Goal: Task Accomplishment & Management: Complete application form

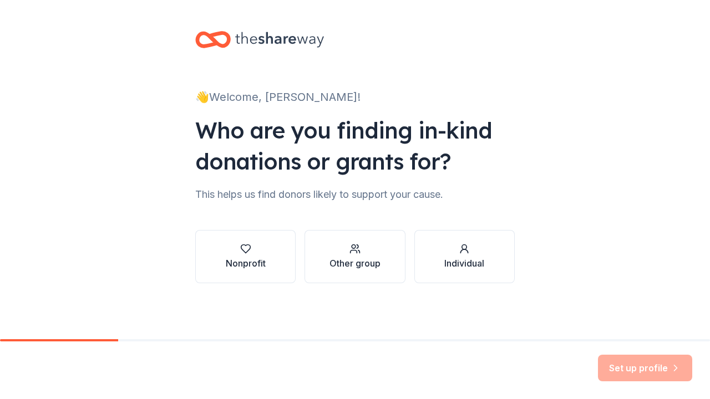
click at [645, 370] on div "Set up profile" at bounding box center [645, 368] width 94 height 27
click at [487, 269] on button "Individual" at bounding box center [464, 256] width 100 height 53
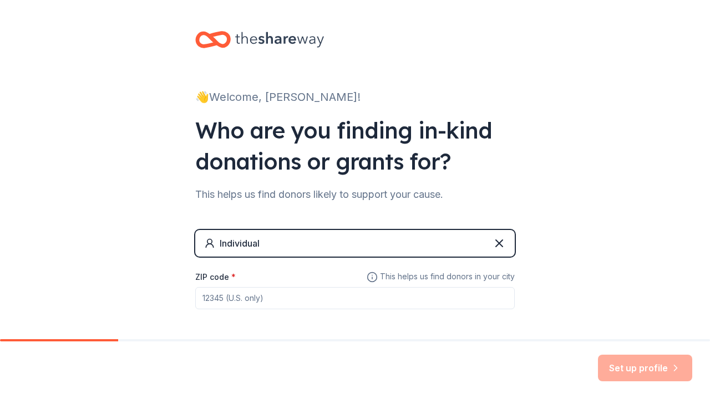
click at [458, 301] on input "ZIP code *" at bounding box center [355, 298] width 320 height 22
type input "77901"
click at [577, 241] on div "👋 Welcome, [PERSON_NAME]! Who are you finding in-kind donations or grants for? …" at bounding box center [355, 192] width 710 height 385
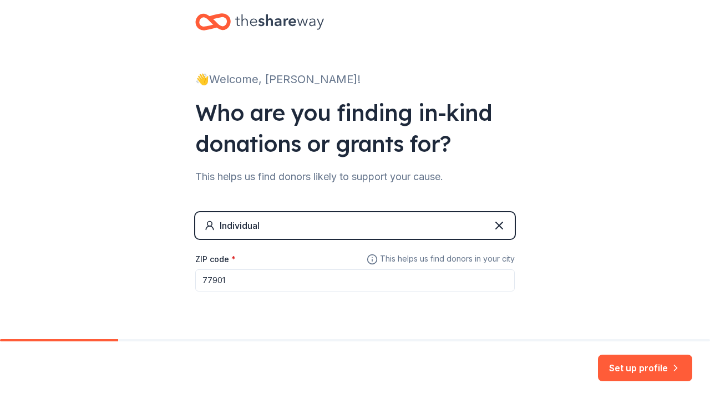
scroll to position [45, 0]
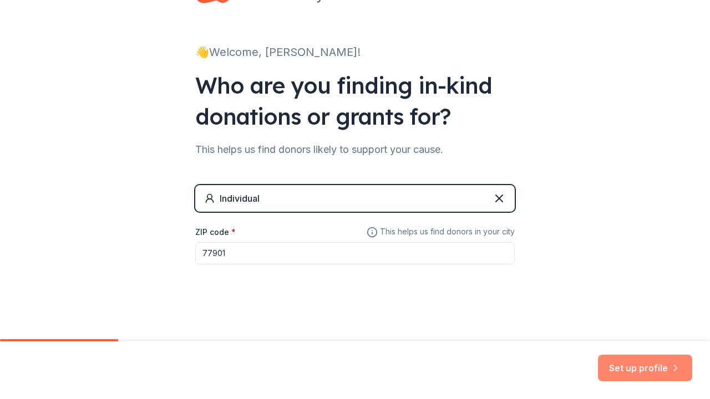
click at [628, 360] on button "Set up profile" at bounding box center [645, 368] width 94 height 27
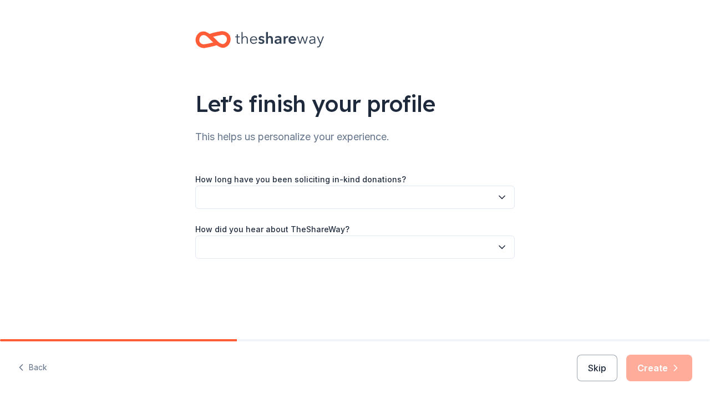
click at [504, 196] on icon "button" at bounding box center [502, 197] width 11 height 11
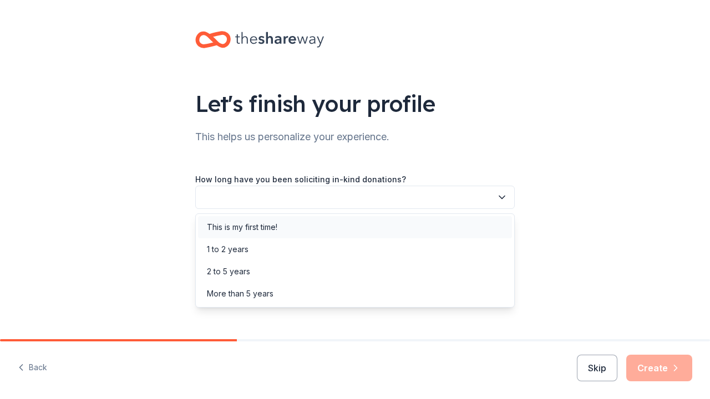
click at [460, 227] on div "This is my first time!" at bounding box center [355, 227] width 314 height 22
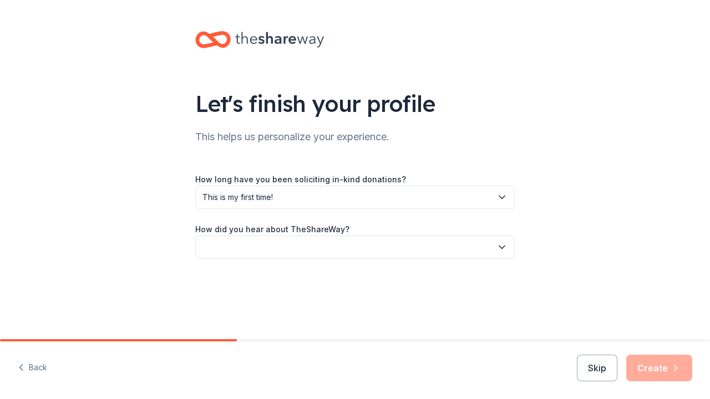
click at [500, 244] on icon "button" at bounding box center [502, 247] width 11 height 11
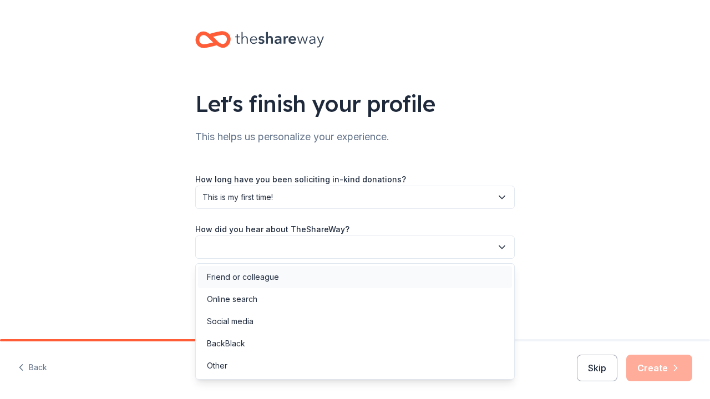
click at [302, 279] on div "Friend or colleague" at bounding box center [355, 277] width 314 height 22
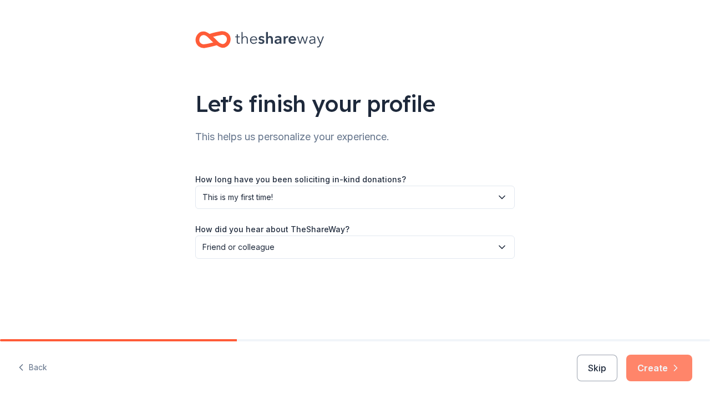
click at [660, 361] on button "Create" at bounding box center [659, 368] width 66 height 27
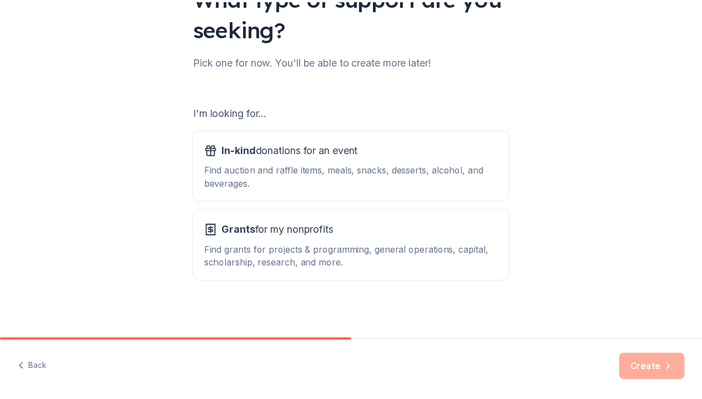
scroll to position [108, 0]
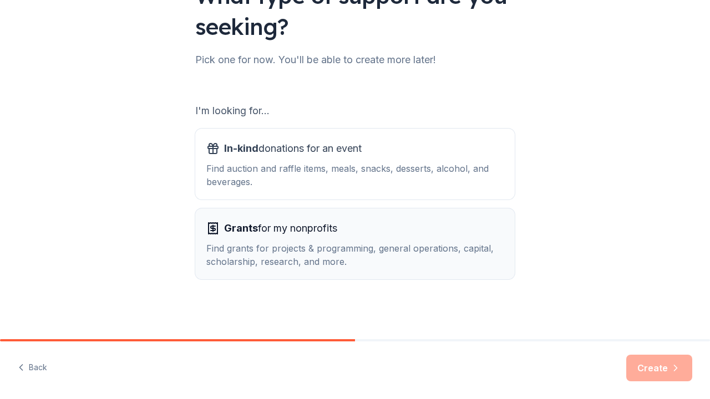
click at [371, 261] on div "Find grants for projects & programming, general operations, capital, scholarshi…" at bounding box center [354, 255] width 297 height 27
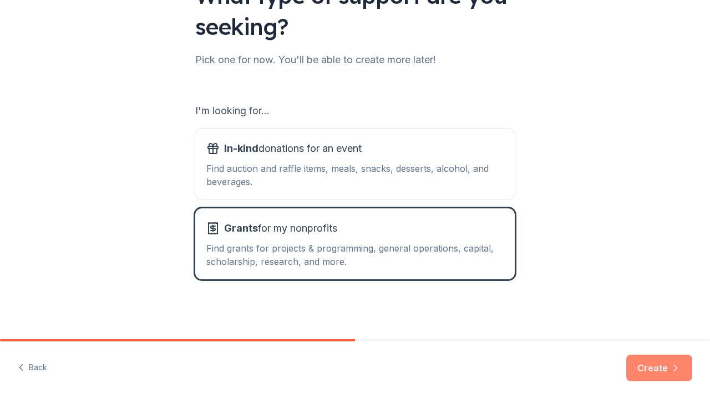
click at [652, 362] on button "Create" at bounding box center [659, 368] width 66 height 27
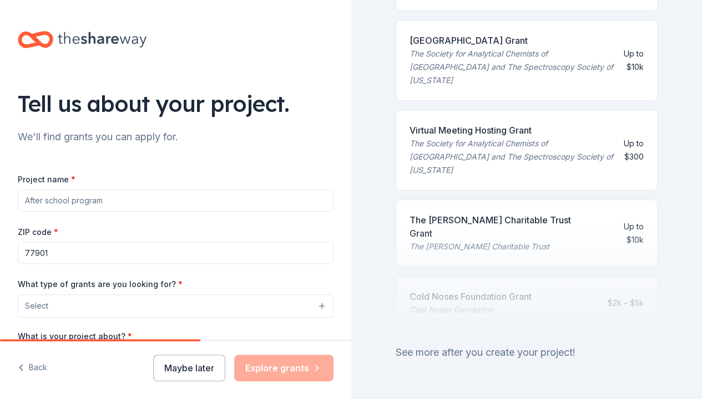
scroll to position [523, 0]
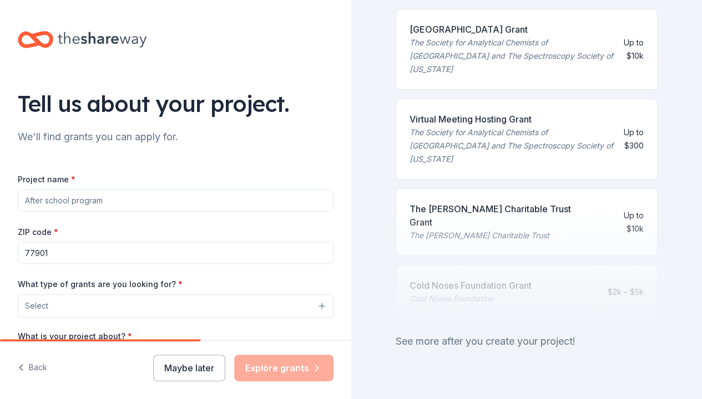
click at [164, 202] on input "Project name *" at bounding box center [176, 201] width 316 height 22
click at [184, 171] on div "Project name * nursing ZIP code * 77901 What type of grants are you looking for…" at bounding box center [176, 316] width 316 height 322
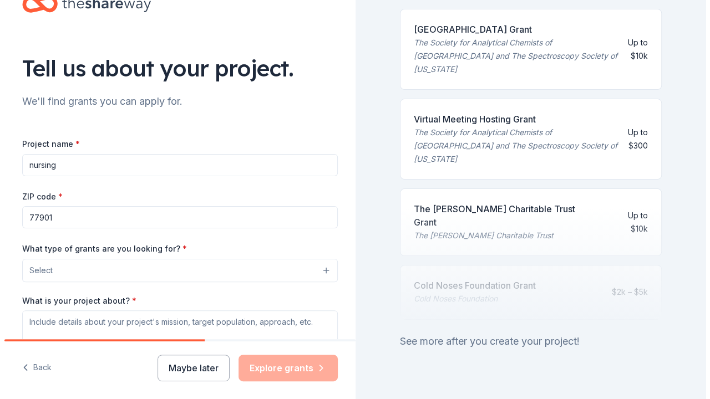
scroll to position [190, 0]
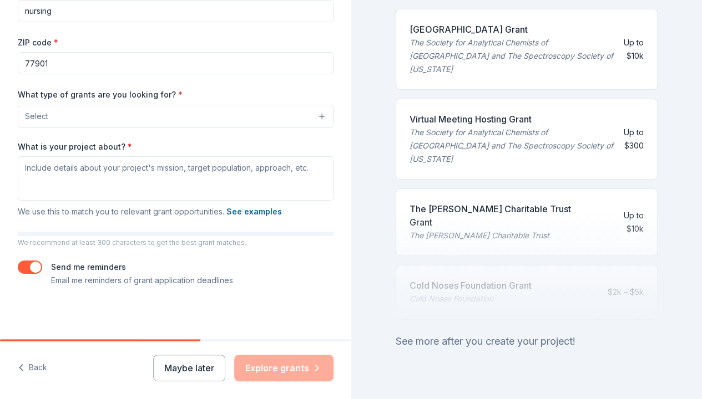
click at [172, 114] on button "Select" at bounding box center [176, 116] width 316 height 23
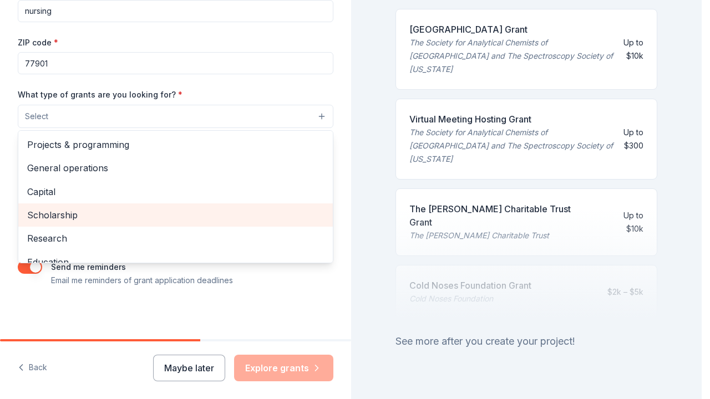
click at [100, 213] on span "Scholarship" at bounding box center [175, 215] width 297 height 14
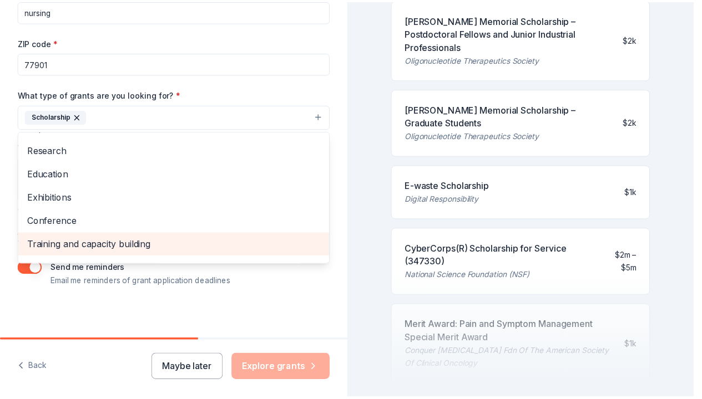
scroll to position [52, 0]
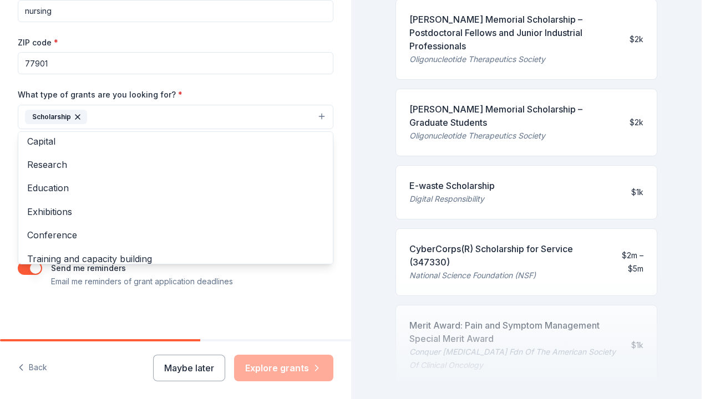
click at [313, 333] on div "Tell us about your project. We'll find grants you can apply for. Project name *…" at bounding box center [175, 76] width 351 height 532
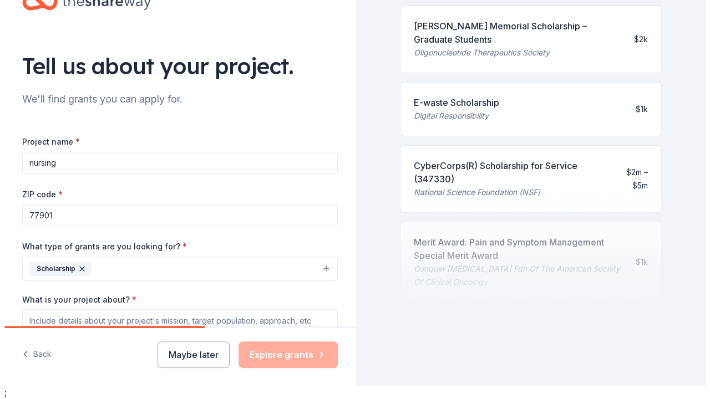
scroll to position [598, 0]
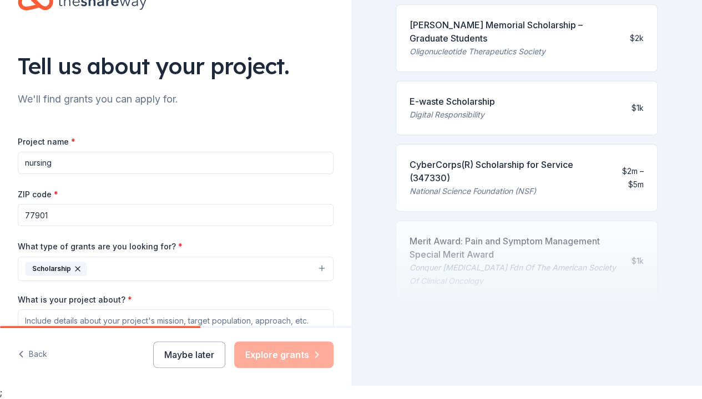
click at [218, 267] on button "Scholarship" at bounding box center [176, 269] width 316 height 24
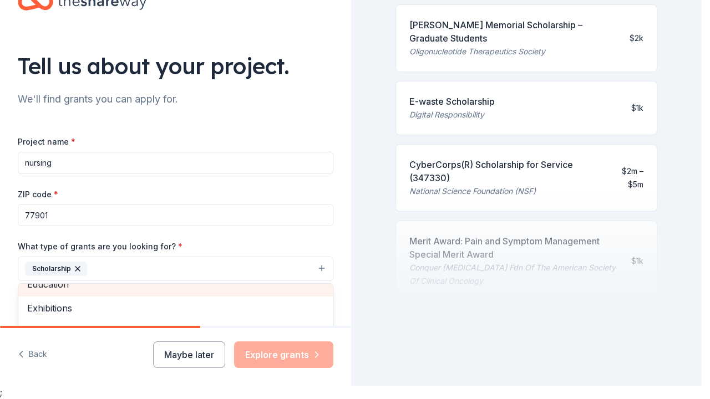
scroll to position [96, 0]
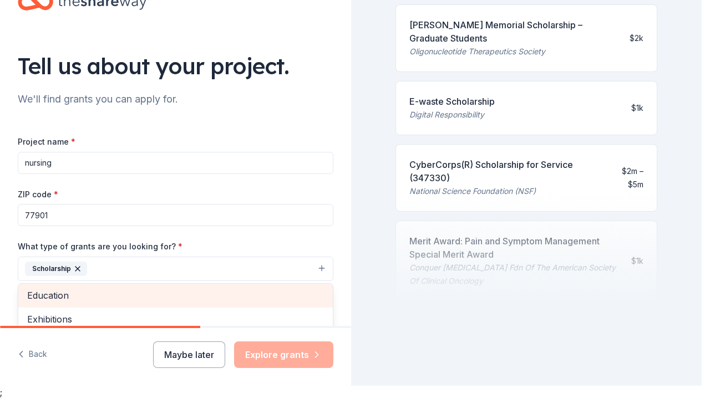
click at [133, 289] on span "Education" at bounding box center [175, 296] width 297 height 14
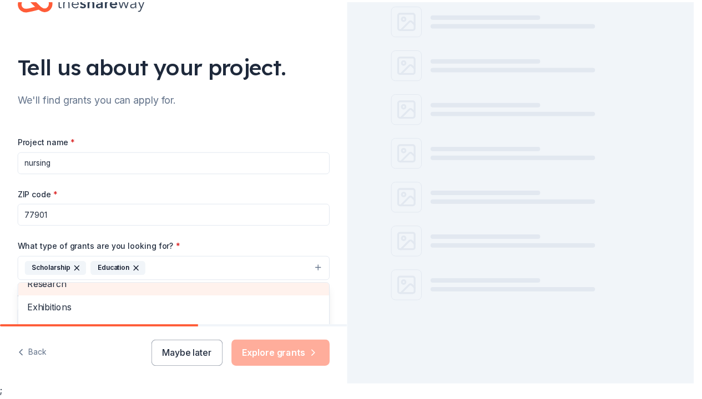
scroll to position [589, 0]
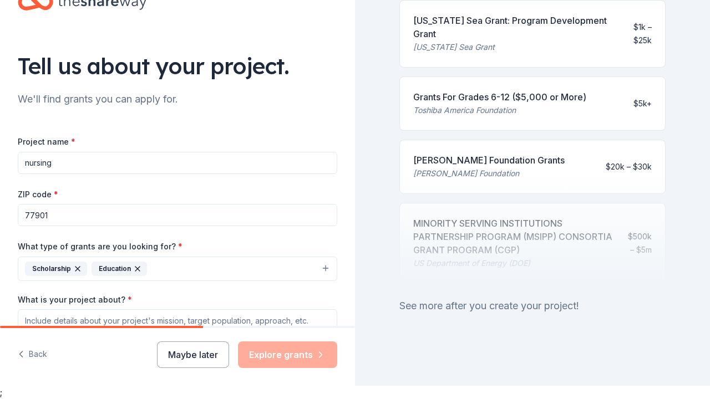
click at [136, 268] on icon "button" at bounding box center [137, 269] width 4 height 4
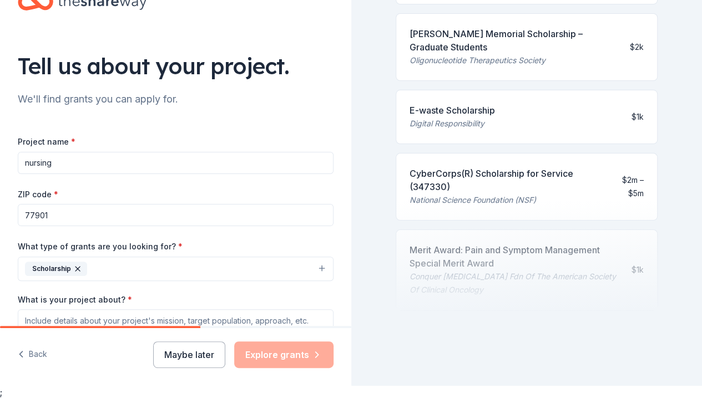
scroll to position [598, 0]
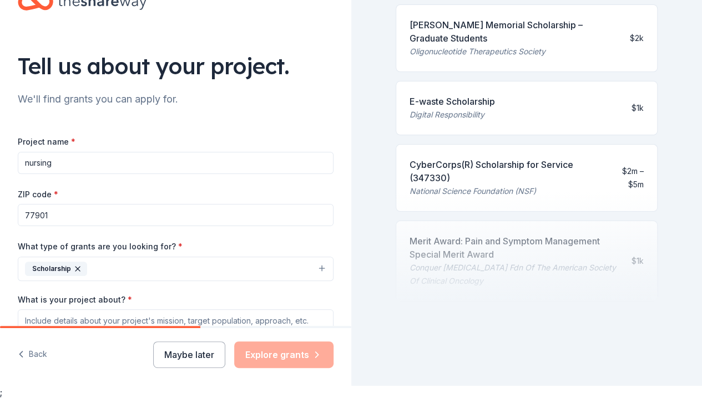
click at [85, 164] on input "nursing" at bounding box center [176, 163] width 316 height 22
type input "n"
type input "[PERSON_NAME]"
click at [220, 131] on div "Project name * [PERSON_NAME] ZIP code * 77901 What type of grants are you looki…" at bounding box center [176, 278] width 316 height 323
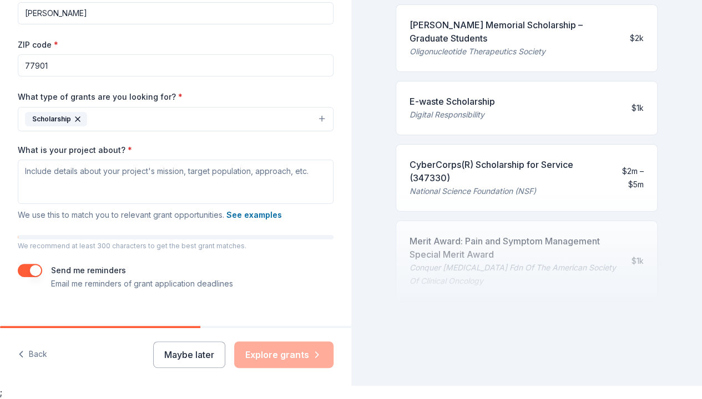
scroll to position [191, 0]
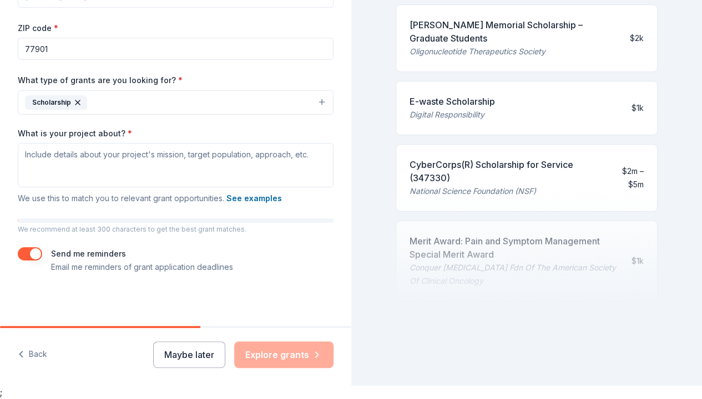
click at [280, 355] on div "Maybe later Explore grants" at bounding box center [243, 355] width 180 height 27
click at [280, 354] on div "Maybe later Explore grants" at bounding box center [243, 355] width 180 height 27
click at [281, 353] on div "Maybe later Explore grants" at bounding box center [243, 355] width 180 height 27
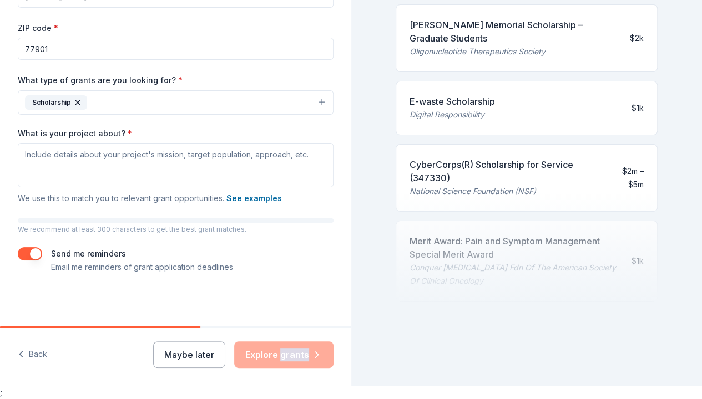
click at [281, 352] on div "Maybe later Explore grants" at bounding box center [243, 355] width 180 height 27
click at [304, 325] on div "Tell us about your project. We'll find grants you can apply for. Project name *…" at bounding box center [175, 62] width 351 height 532
click at [351, 300] on div "Tell us about your project. We'll find grants you can apply for. Project name *…" at bounding box center [351, 186] width 702 height 399
click at [36, 253] on button "button" at bounding box center [30, 253] width 24 height 13
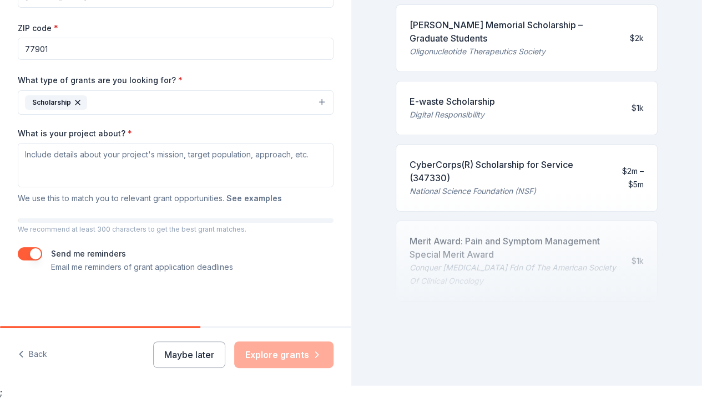
click at [247, 196] on button "See examples" at bounding box center [253, 198] width 55 height 13
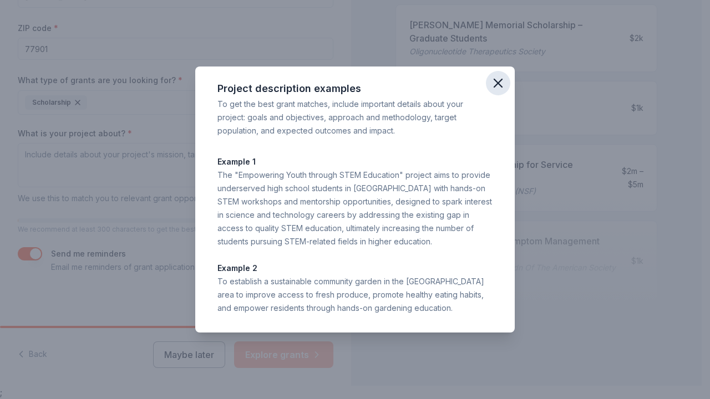
click at [495, 81] on icon "button" at bounding box center [498, 83] width 16 height 16
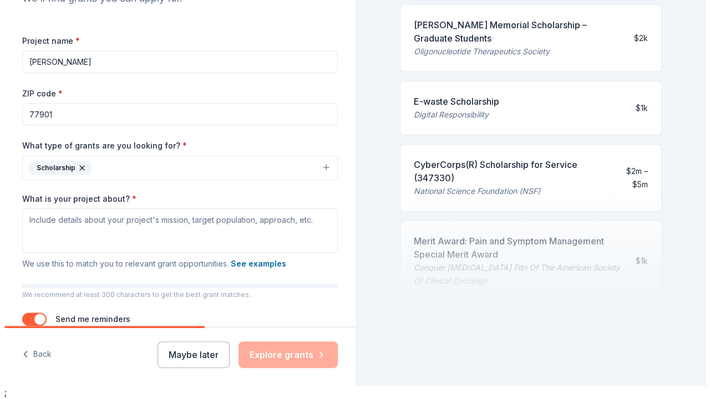
scroll to position [135, 0]
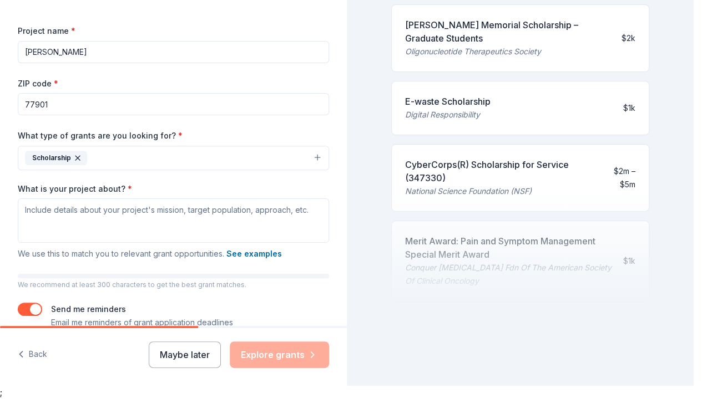
click at [184, 155] on button "Scholarship" at bounding box center [173, 158] width 311 height 24
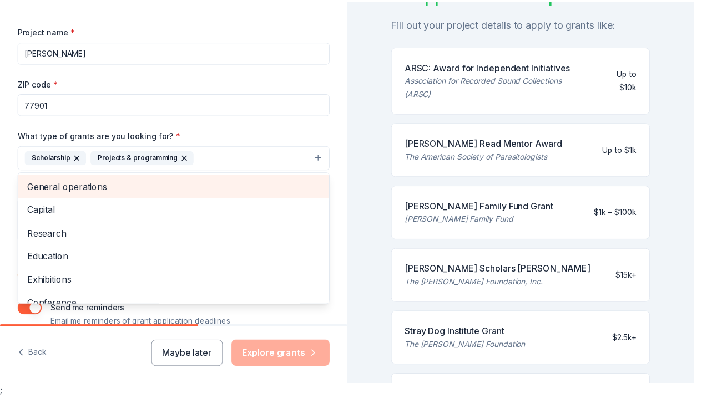
scroll to position [549, 0]
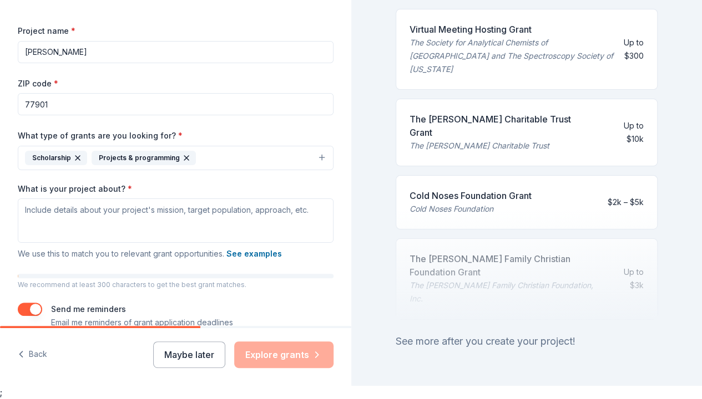
click at [184, 156] on icon "button" at bounding box center [186, 158] width 4 height 4
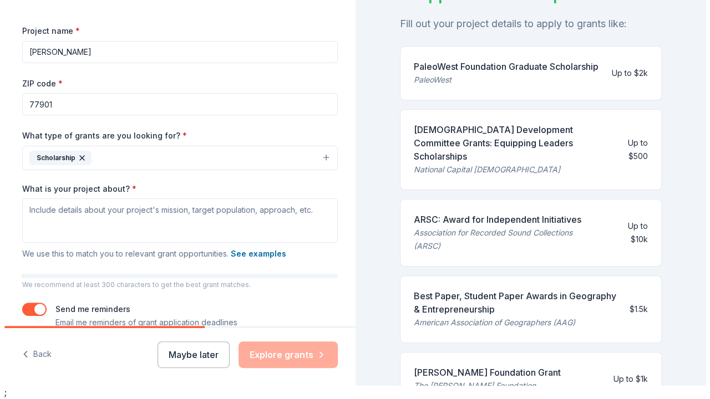
scroll to position [598, 0]
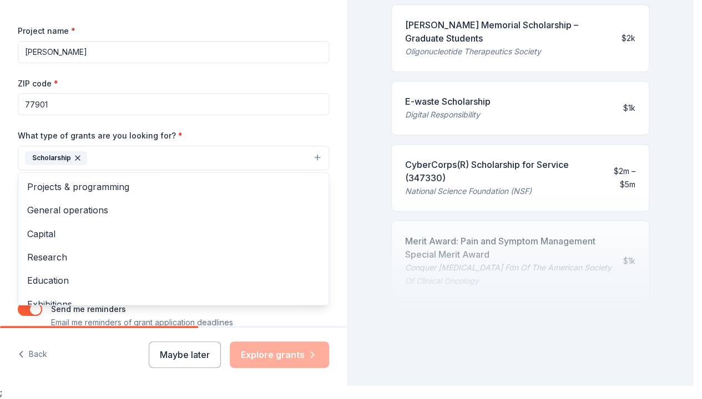
click at [151, 154] on button "Scholarship" at bounding box center [173, 158] width 311 height 24
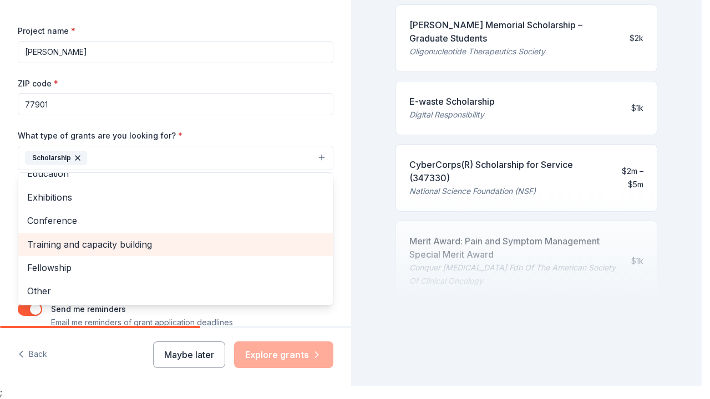
scroll to position [191, 0]
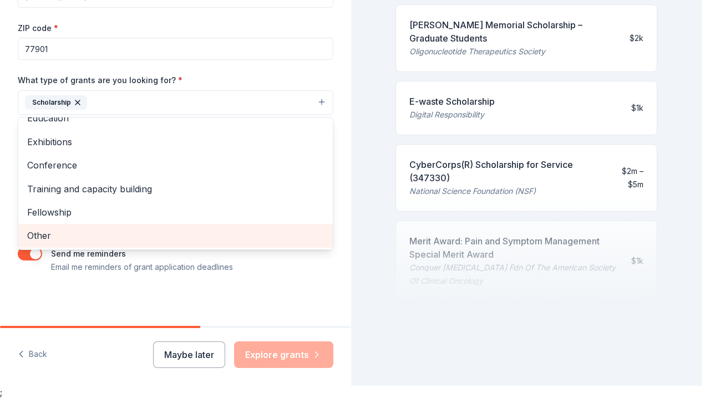
click at [204, 235] on span "Other" at bounding box center [175, 236] width 297 height 14
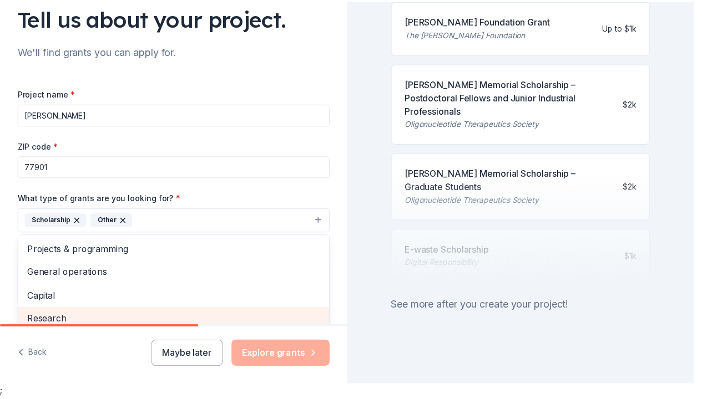
scroll to position [0, 0]
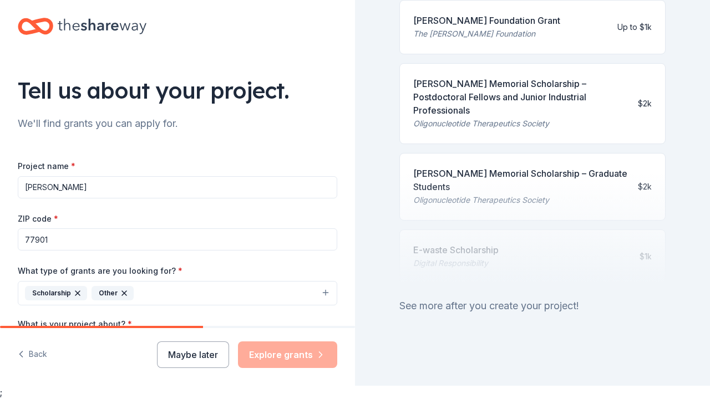
click at [202, 289] on button "Scholarship Other" at bounding box center [178, 293] width 320 height 24
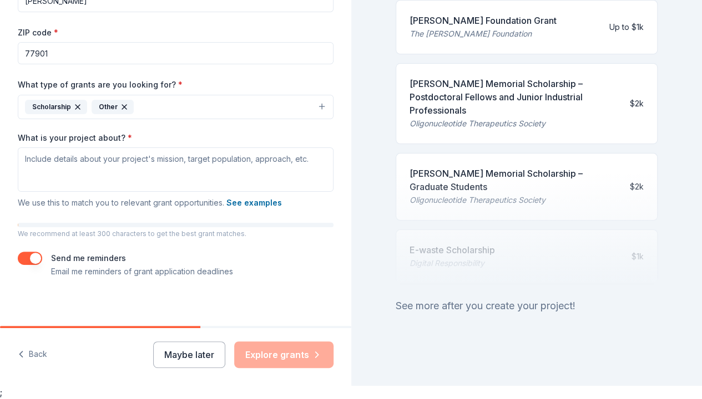
scroll to position [191, 0]
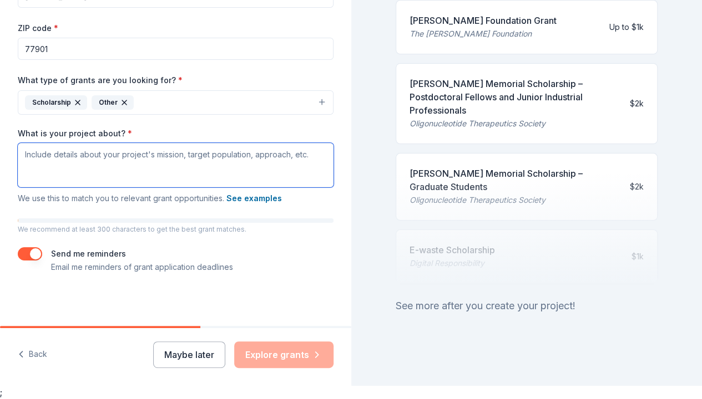
click at [180, 164] on textarea "What is your project about? *" at bounding box center [176, 165] width 316 height 44
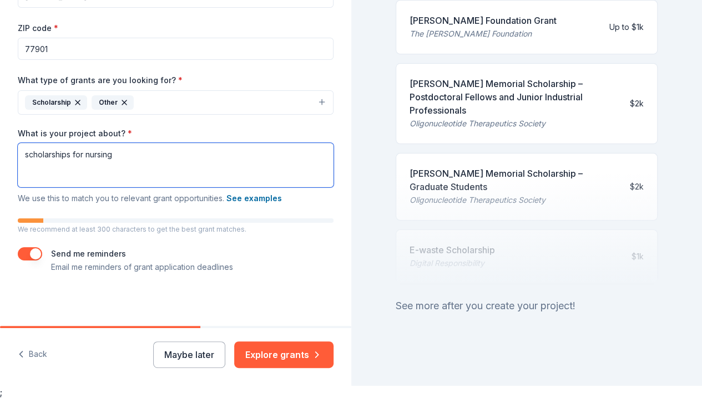
type textarea "scholarships for nursing"
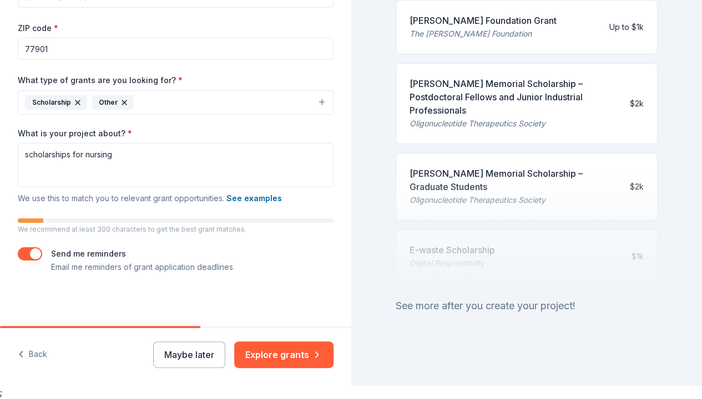
click at [165, 123] on div "Project name * [PERSON_NAME] ZIP code * 77901 What type of grants are you looki…" at bounding box center [176, 121] width 316 height 306
click at [282, 350] on button "Explore grants" at bounding box center [283, 355] width 99 height 27
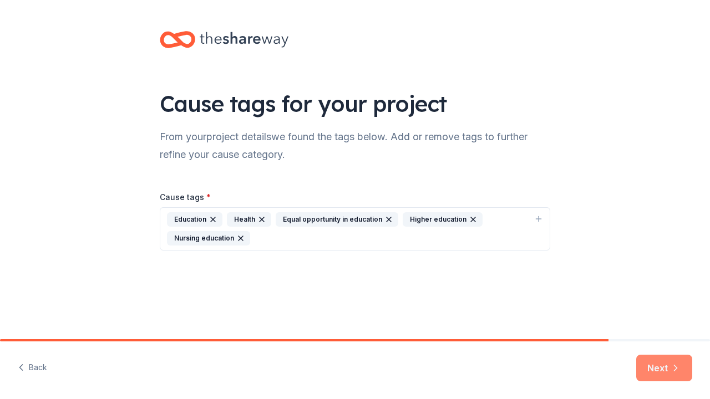
click at [654, 361] on button "Next" at bounding box center [664, 368] width 56 height 27
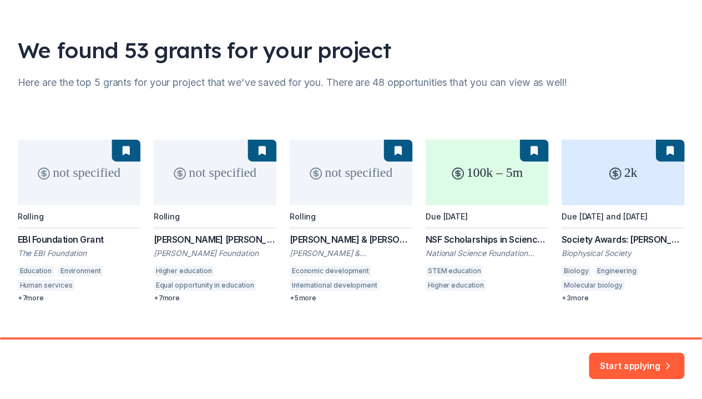
scroll to position [74, 0]
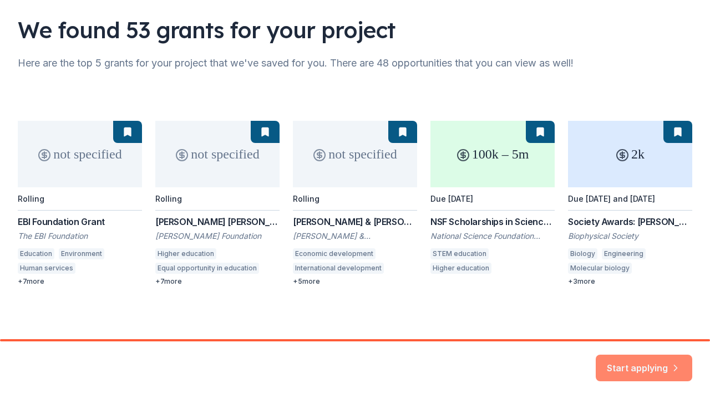
click at [630, 363] on button "Start applying" at bounding box center [644, 361] width 97 height 27
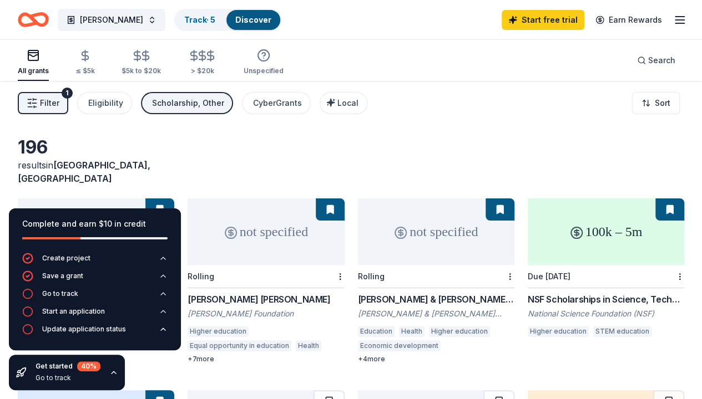
click at [267, 146] on div "196 results in [GEOGRAPHIC_DATA], [GEOGRAPHIC_DATA]" at bounding box center [351, 160] width 666 height 49
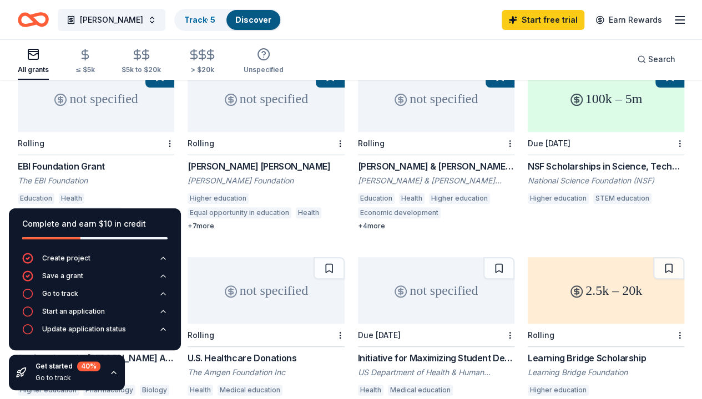
scroll to position [166, 0]
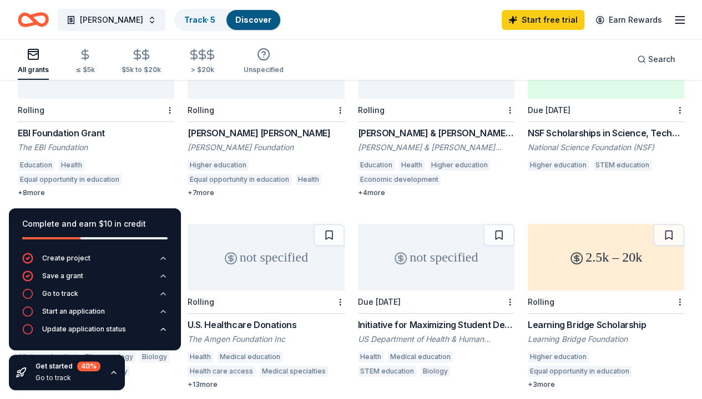
click at [109, 372] on icon "button" at bounding box center [113, 372] width 9 height 9
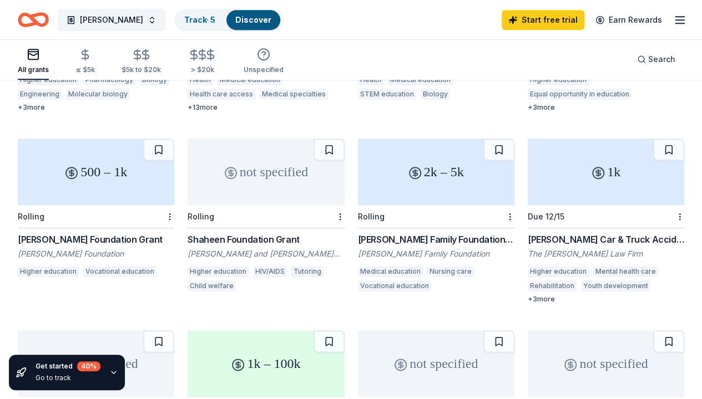
scroll to position [388, 0]
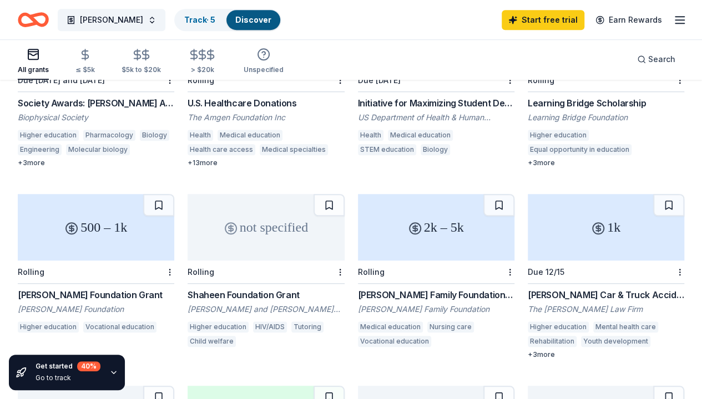
click at [358, 245] on div "2k – 5k" at bounding box center [436, 227] width 156 height 67
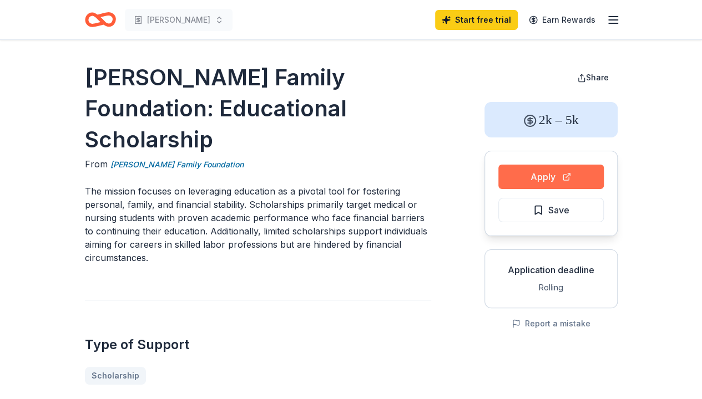
click at [548, 179] on button "Apply" at bounding box center [550, 177] width 105 height 24
click at [539, 177] on button "Apply" at bounding box center [550, 177] width 105 height 24
